Goal: Information Seeking & Learning: Learn about a topic

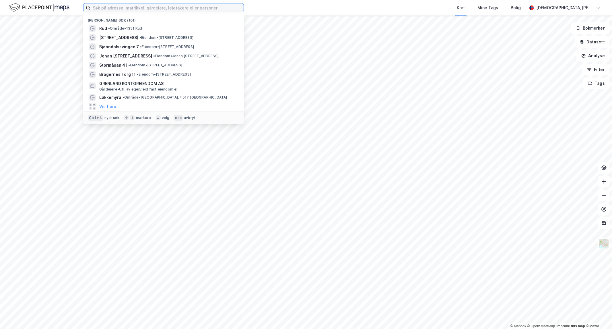
click at [191, 6] on input at bounding box center [166, 7] width 153 height 9
paste input "i Terningbekk 2"
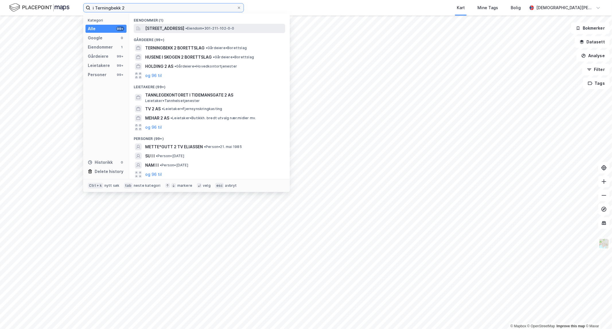
type input "i Terningbekk 2"
click at [171, 29] on span "[STREET_ADDRESS]" at bounding box center [164, 28] width 39 height 7
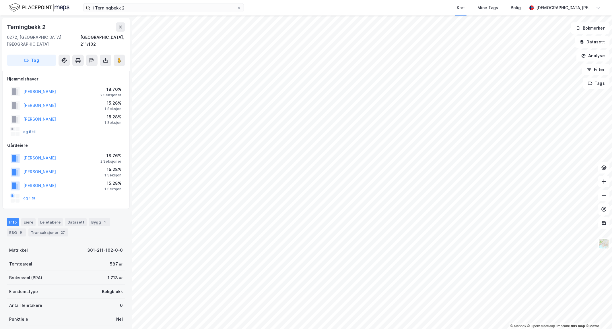
click at [0, 0] on button "og 8 til" at bounding box center [0, 0] width 0 height 0
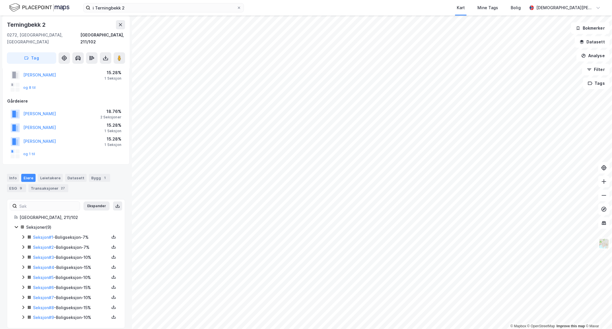
scroll to position [45, 0]
click at [22, 314] on icon at bounding box center [23, 316] width 5 height 5
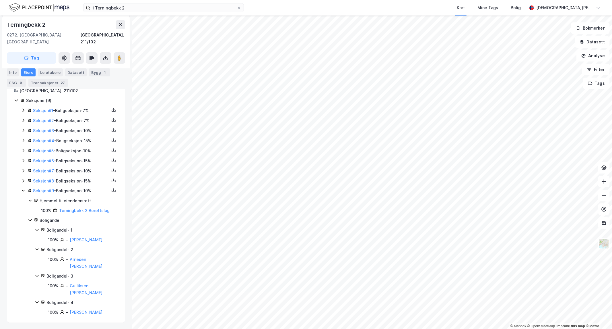
scroll to position [173, 0]
click at [21, 177] on icon at bounding box center [23, 179] width 5 height 5
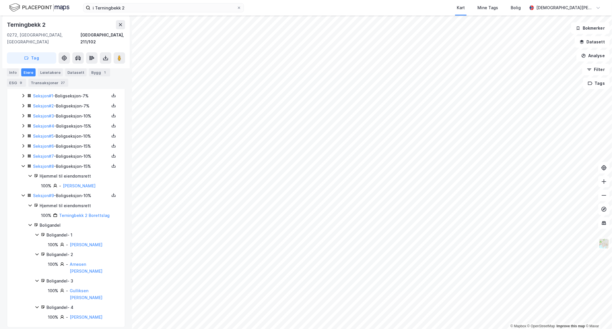
scroll to position [193, 0]
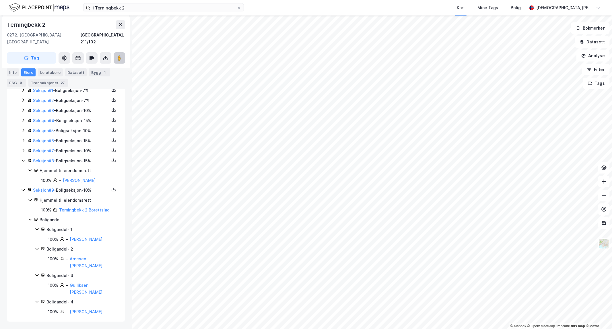
click at [121, 55] on image at bounding box center [119, 58] width 3 height 6
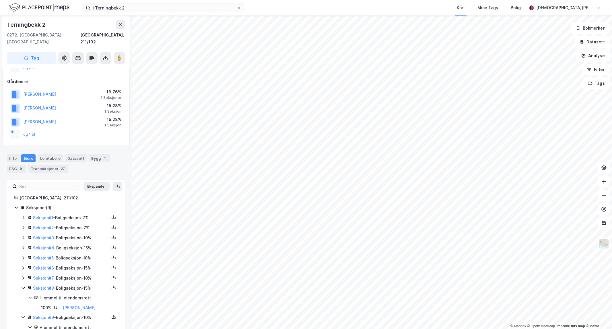
scroll to position [127, 0]
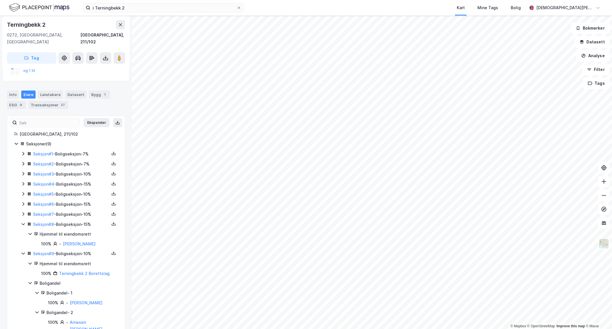
click at [24, 152] on icon at bounding box center [23, 153] width 2 height 3
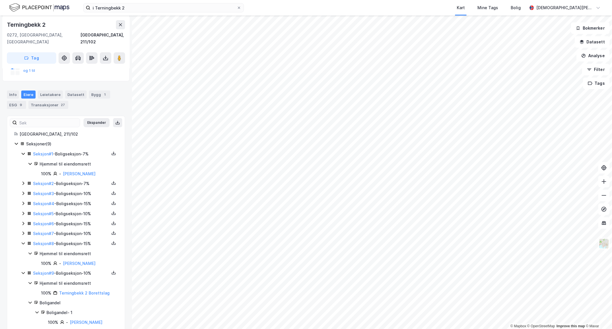
click at [24, 183] on icon at bounding box center [23, 182] width 2 height 3
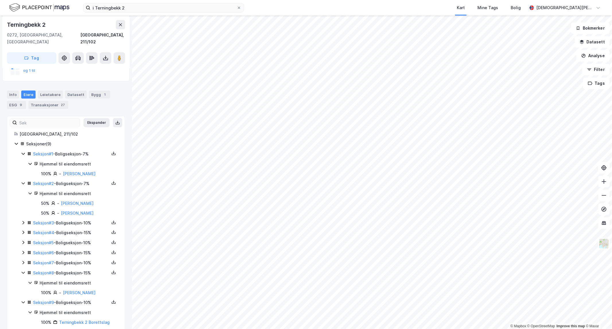
scroll to position [159, 0]
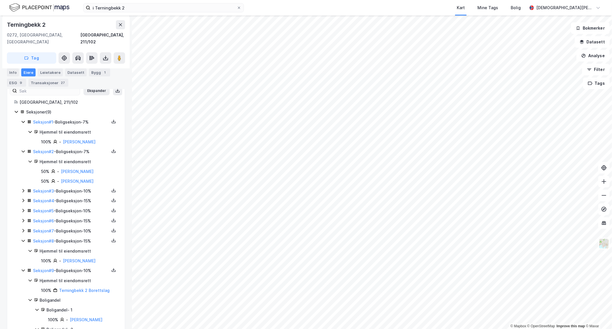
click at [23, 191] on icon at bounding box center [23, 190] width 2 height 3
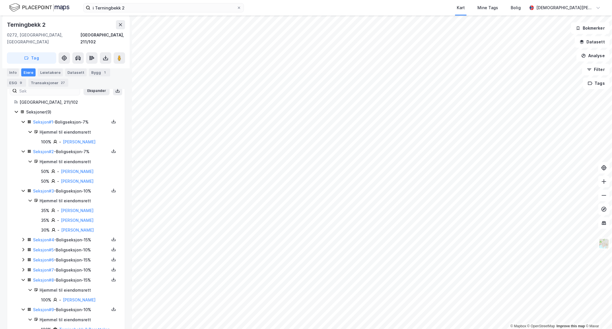
scroll to position [191, 0]
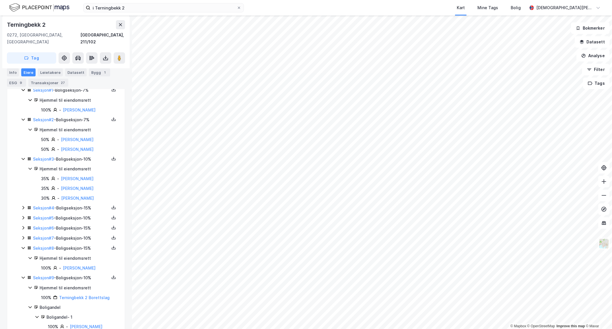
click at [22, 207] on icon at bounding box center [23, 207] width 5 height 5
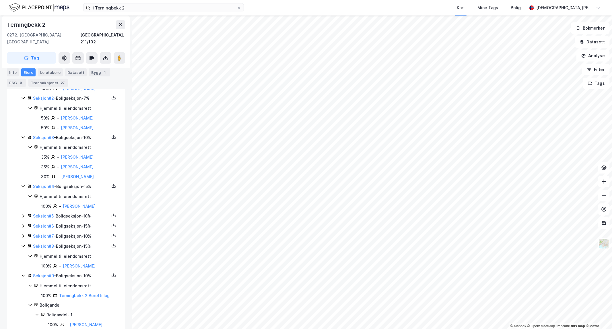
scroll to position [223, 0]
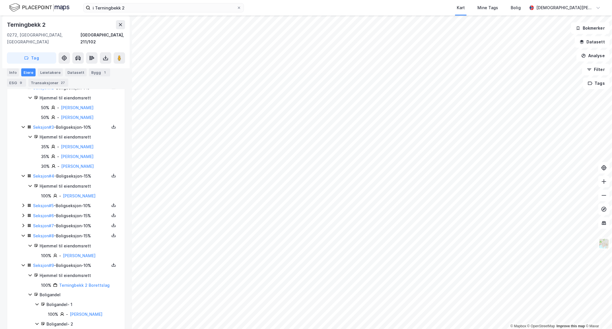
click at [24, 205] on icon at bounding box center [23, 205] width 5 height 5
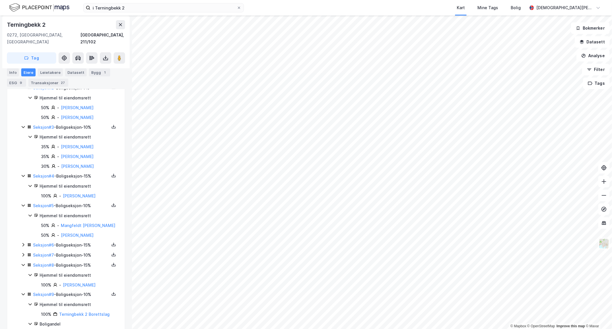
click at [24, 245] on icon at bounding box center [23, 244] width 2 height 3
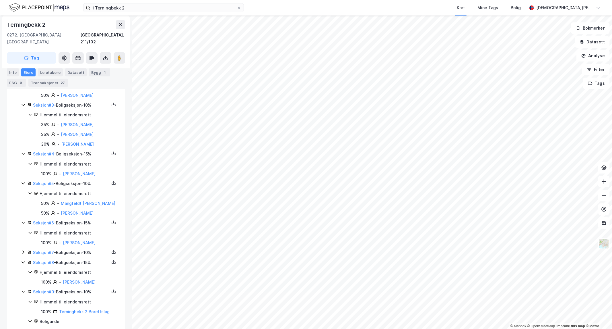
scroll to position [255, 0]
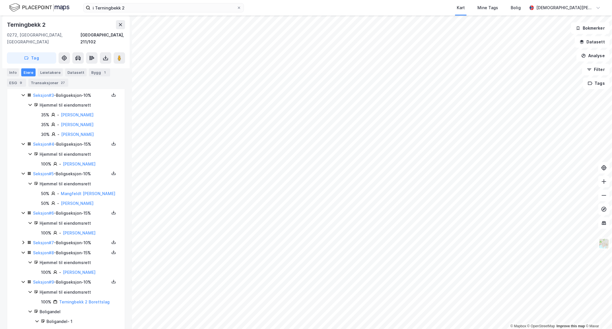
click at [24, 244] on icon at bounding box center [23, 242] width 2 height 3
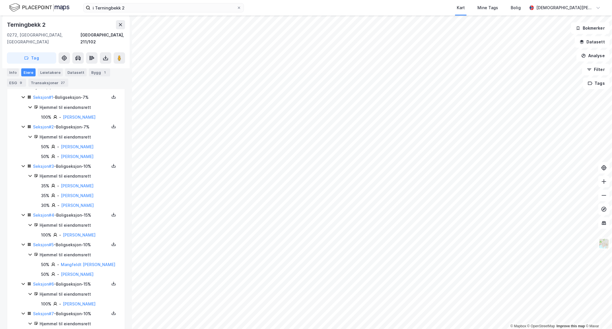
scroll to position [152, 0]
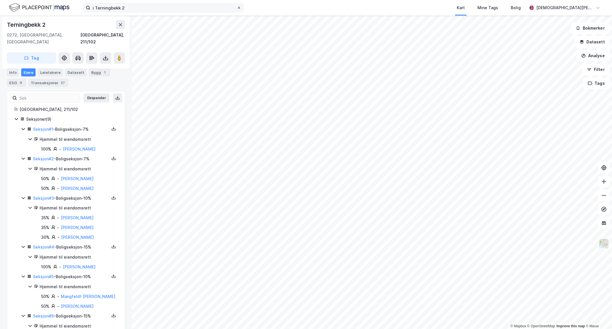
click at [240, 9] on icon at bounding box center [238, 7] width 3 height 3
click at [237, 9] on input "i Terningbekk 2" at bounding box center [163, 7] width 146 height 9
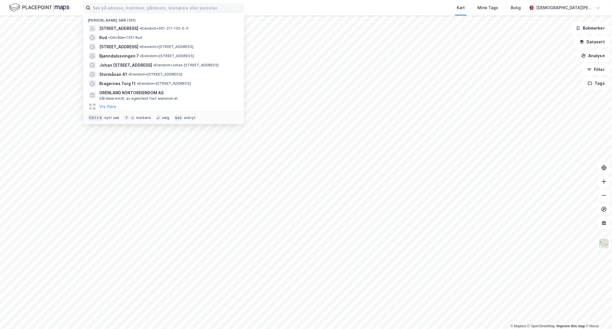
click at [197, 3] on label at bounding box center [163, 7] width 161 height 9
click at [197, 3] on input at bounding box center [166, 7] width 153 height 9
click at [196, 5] on input at bounding box center [166, 7] width 153 height 9
paste input "[STREET_ADDRESS]"
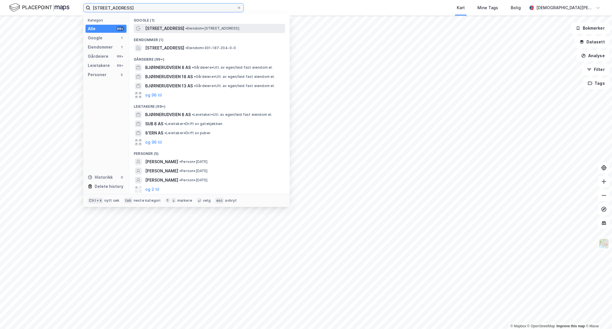
type input "[STREET_ADDRESS]"
click at [167, 25] on span "[STREET_ADDRESS]" at bounding box center [164, 28] width 39 height 7
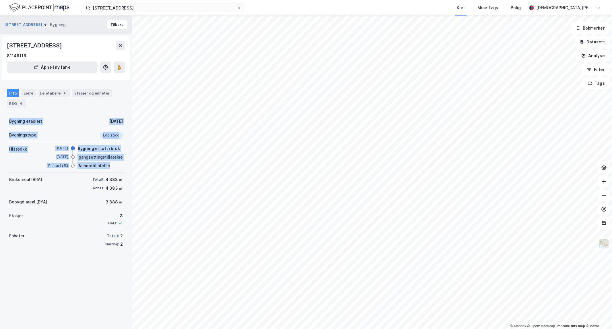
drag, startPoint x: 111, startPoint y: 165, endPoint x: 10, endPoint y: 118, distance: 111.5
click at [10, 118] on div "Bygning etablert [DATE] Bygningstype Logistikk Historikk [DATE] Bygning er tatt…" at bounding box center [66, 182] width 118 height 137
click at [10, 118] on div "Bygning etablert" at bounding box center [25, 121] width 33 height 7
drag, startPoint x: 10, startPoint y: 118, endPoint x: 110, endPoint y: 172, distance: 113.3
click at [110, 172] on div "Bygning etablert [DATE] Bygningstype Logistikk Historikk [DATE] Bygning er tatt…" at bounding box center [66, 182] width 118 height 137
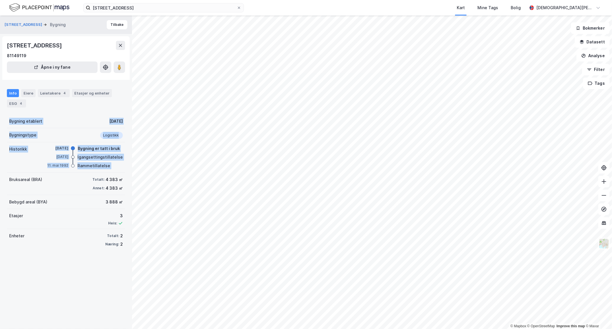
click at [110, 168] on div "[DATE] Rammetillatelse" at bounding box center [84, 166] width 78 height 6
drag, startPoint x: 110, startPoint y: 168, endPoint x: 7, endPoint y: 114, distance: 116.1
click at [6, 116] on div "[STREET_ADDRESS] Bygning Tilbake [STREET_ADDRESS] 81149119 Åpne i ny fane Info …" at bounding box center [66, 172] width 132 height 313
click at [7, 117] on div "Bygning etablert [DATE]" at bounding box center [66, 121] width 118 height 14
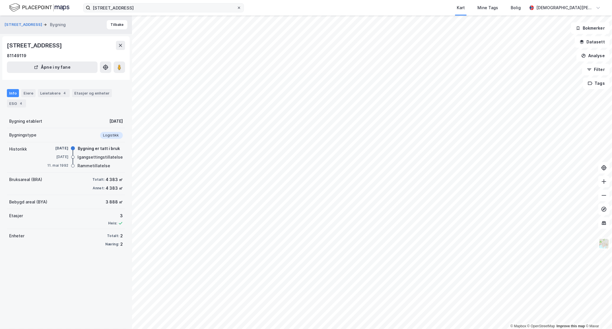
click at [239, 9] on icon at bounding box center [238, 7] width 3 height 3
click at [237, 9] on input "[STREET_ADDRESS]" at bounding box center [163, 7] width 146 height 9
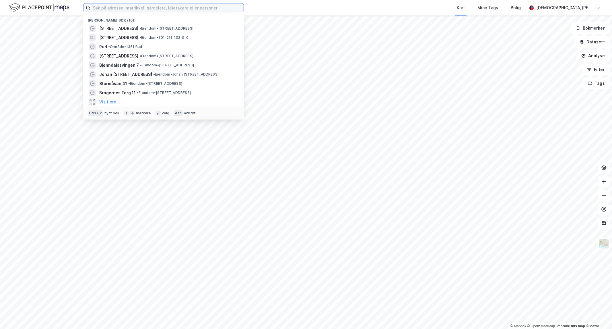
click at [208, 7] on input at bounding box center [166, 7] width 153 height 9
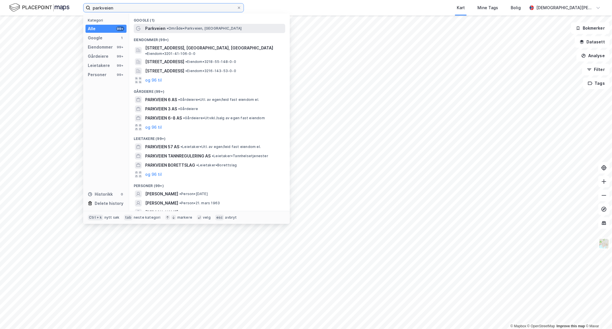
type input "parkveien"
click at [185, 30] on span "• Område • Parkveien, [GEOGRAPHIC_DATA]" at bounding box center [204, 28] width 75 height 5
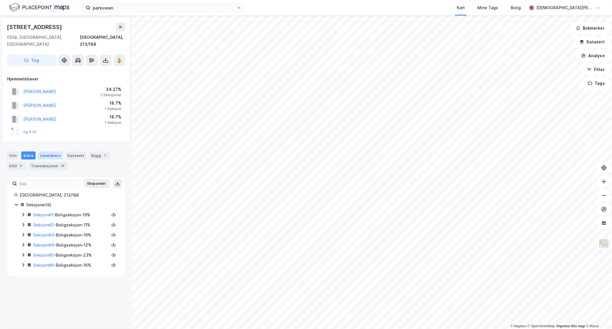
click at [48, 151] on div "Leietakere" at bounding box center [50, 155] width 25 height 8
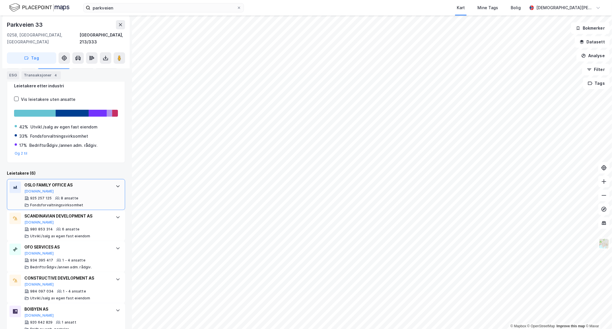
scroll to position [126, 0]
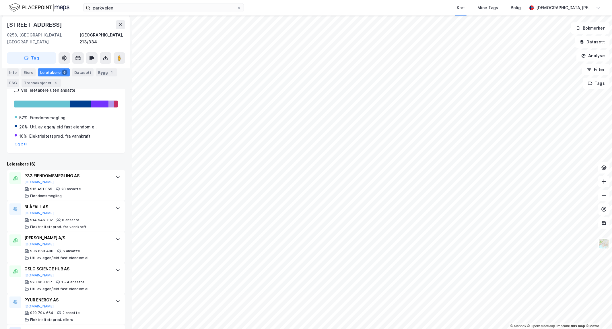
scroll to position [140, 0]
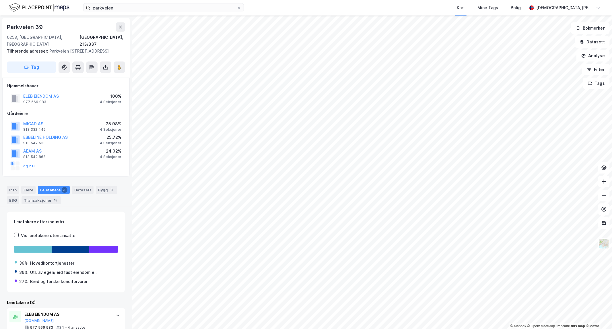
scroll to position [72, 0]
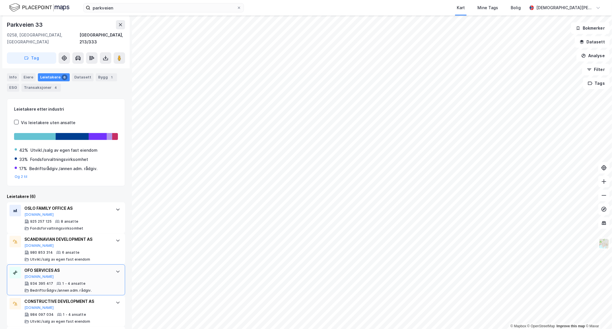
scroll to position [126, 0]
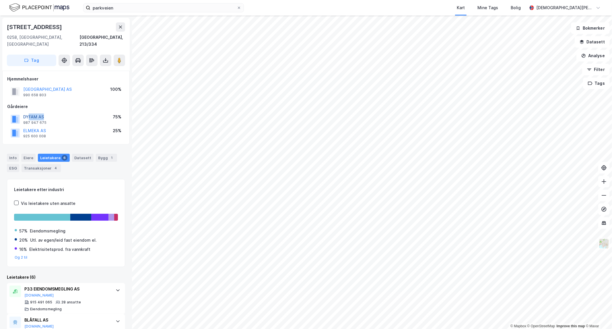
drag, startPoint x: 49, startPoint y: 112, endPoint x: 28, endPoint y: 109, distance: 21.6
click at [28, 112] on div "DYFAM AS 987 947 675 75%" at bounding box center [66, 119] width 118 height 14
click at [0, 0] on button "DYFAM AS" at bounding box center [0, 0] width 0 height 0
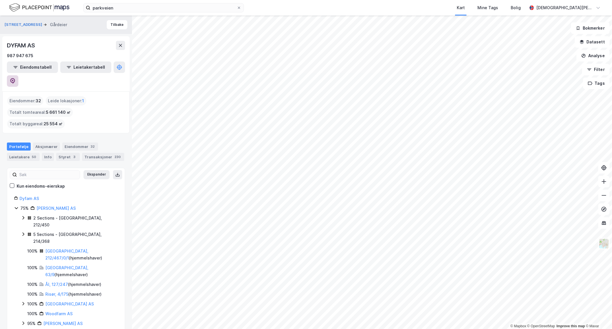
click at [18, 75] on button at bounding box center [12, 80] width 11 height 11
click at [111, 24] on button "Tilbake" at bounding box center [117, 24] width 21 height 9
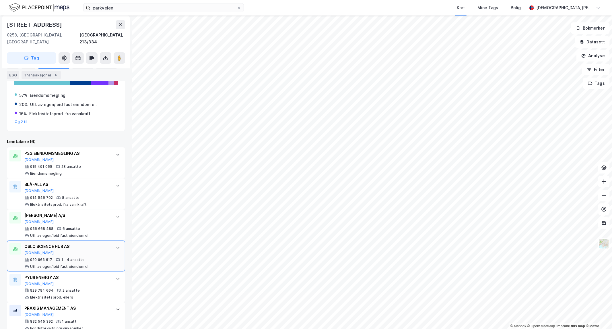
scroll to position [140, 0]
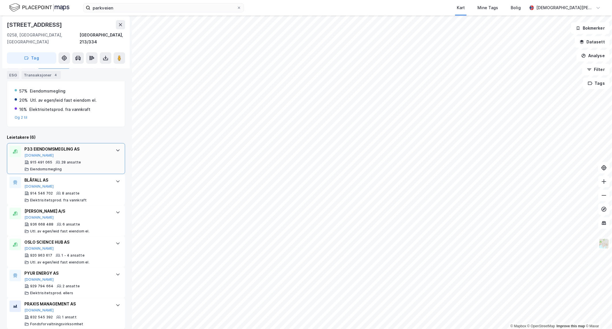
click at [81, 150] on div "P33 EIENDOMSMEGLING AS [DOMAIN_NAME]" at bounding box center [67, 152] width 86 height 12
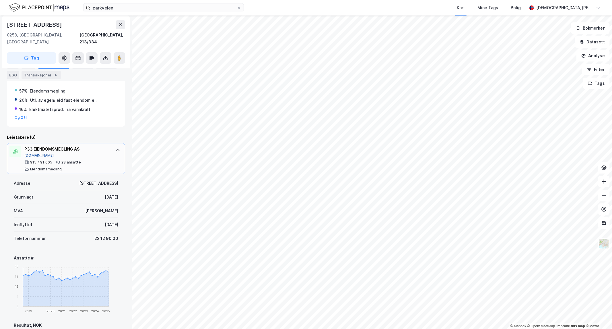
click at [30, 153] on button "[DOMAIN_NAME]" at bounding box center [39, 155] width 30 height 5
